Goal: Task Accomplishment & Management: Complete application form

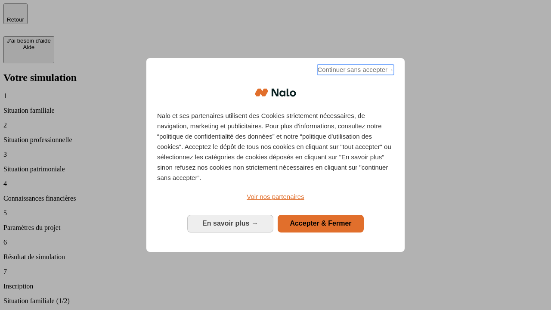
click at [355, 71] on span "Continuer sans accepter →" at bounding box center [355, 70] width 77 height 10
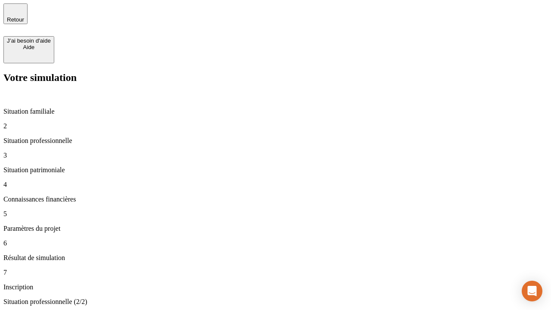
type input "30 000"
type input "40 000"
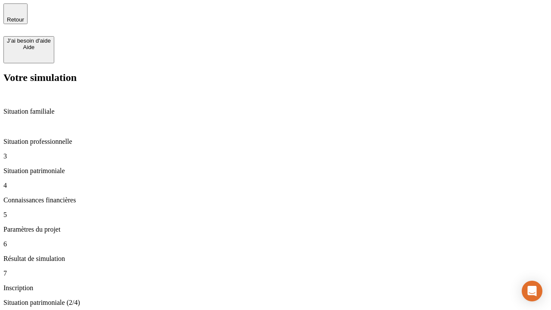
type input "1 100"
type input "20"
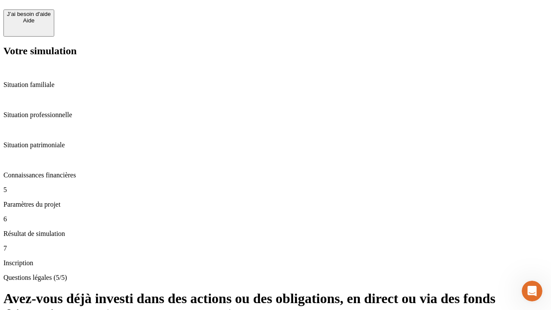
scroll to position [21, 0]
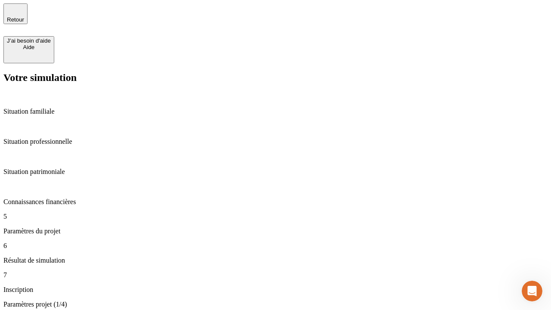
type input "40"
type input "62"
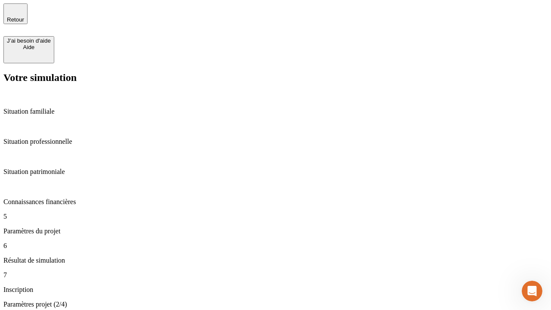
type input "50 000"
type input "640"
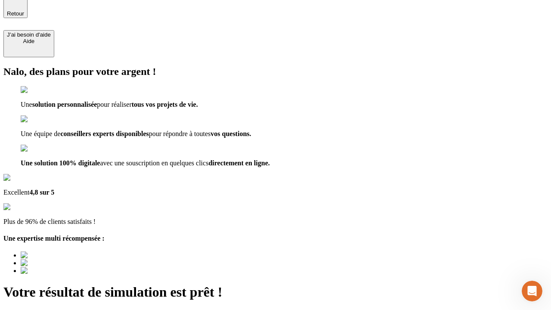
type input "[EMAIL_ADDRESS][DOMAIN_NAME]"
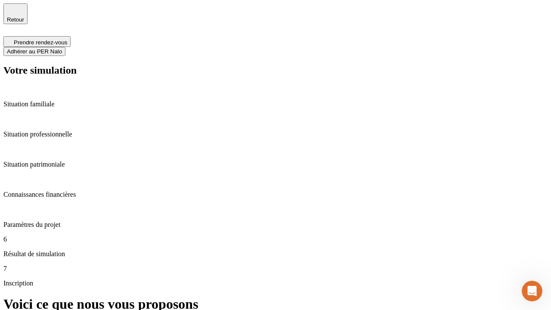
click at [62, 48] on span "Adhérer au PER Nalo" at bounding box center [34, 51] width 55 height 6
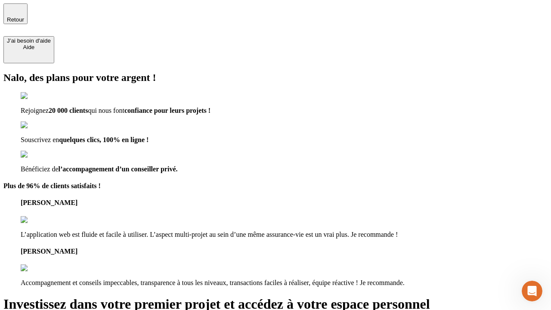
type input "[PERSON_NAME][EMAIL_ADDRESS][DOMAIN_NAME]"
